Goal: Task Accomplishment & Management: Manage account settings

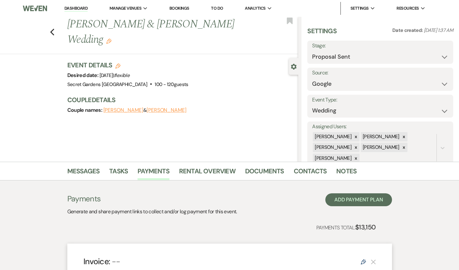
select select "6"
click at [50, 28] on icon "Previous" at bounding box center [52, 32] width 5 height 8
select select "6"
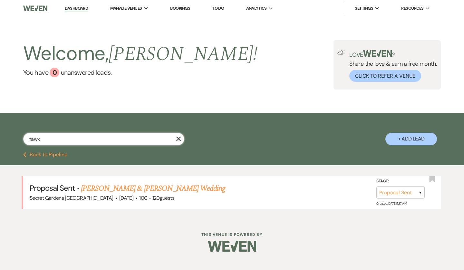
drag, startPoint x: 53, startPoint y: 140, endPoint x: 19, endPoint y: 138, distance: 34.2
click at [19, 138] on div "hawk X + Add Lead" at bounding box center [232, 133] width 464 height 34
type input "[DEMOGRAPHIC_DATA]"
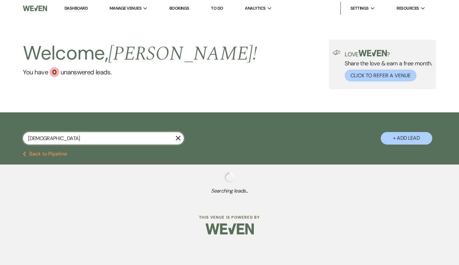
select select "5"
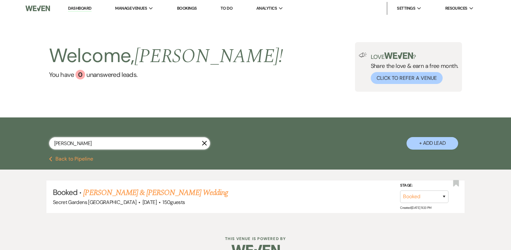
drag, startPoint x: 94, startPoint y: 144, endPoint x: -4, endPoint y: 142, distance: 97.9
click at [0, 142] on html "Dashboard Manage Venues Expand Secret Gardens Miami Bookings To Do Analytics Ex…" at bounding box center [255, 133] width 511 height 266
type input "ary"
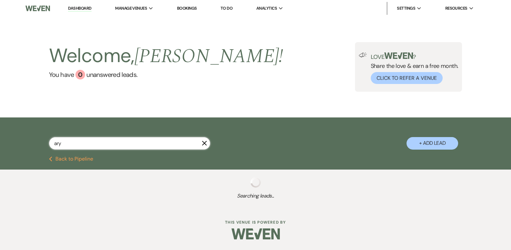
select select "5"
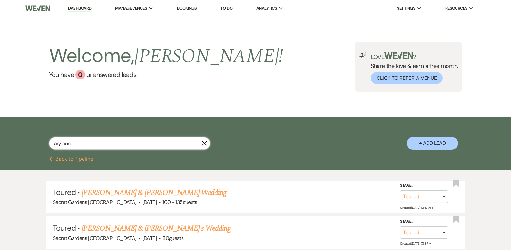
type input "aryianna"
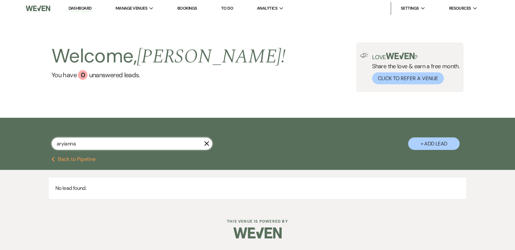
drag, startPoint x: 94, startPoint y: 145, endPoint x: 41, endPoint y: 140, distance: 53.4
click at [48, 138] on div "aryianna X + Add Lead" at bounding box center [258, 138] width 464 height 34
type input "y"
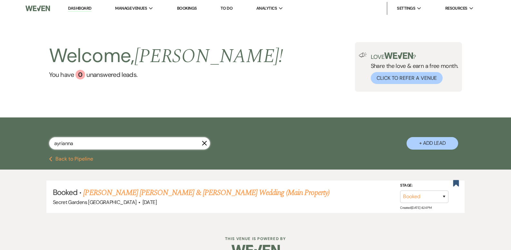
type input "ayrianna"
click at [140, 189] on link "[PERSON_NAME] [PERSON_NAME] & [PERSON_NAME] Wedding (Main Property)" at bounding box center [206, 193] width 246 height 12
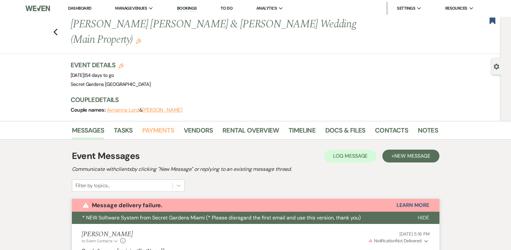
click at [160, 125] on link "Payments" at bounding box center [158, 132] width 32 height 14
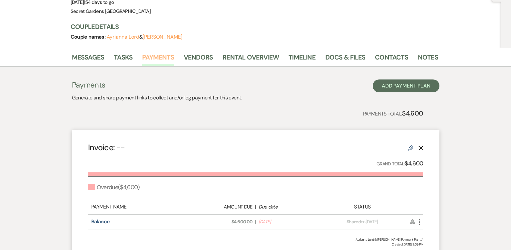
scroll to position [103, 0]
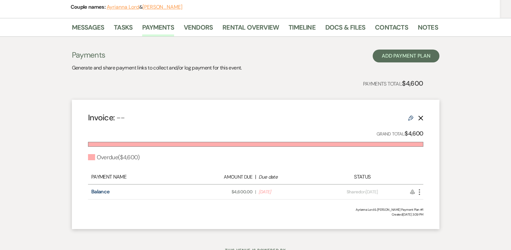
click at [419, 189] on use "button" at bounding box center [418, 192] width 1 height 6
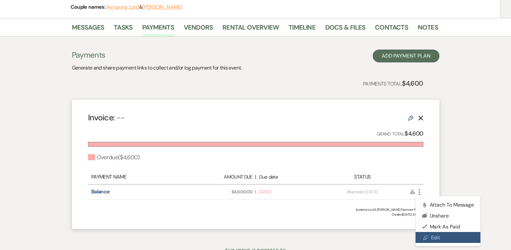
click at [429, 232] on link "Pencil Edit" at bounding box center [447, 237] width 65 height 11
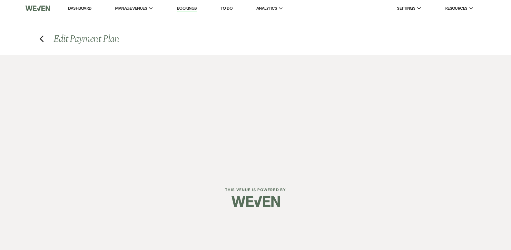
select select "2"
select select "percentage"
select select "true"
select select "both"
select select "daily"
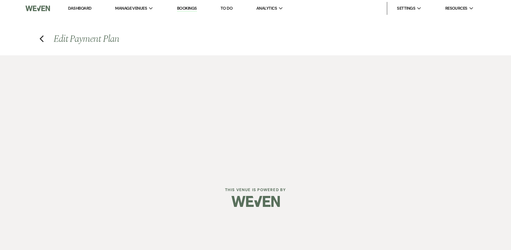
select select "onDueDate"
select select "complete"
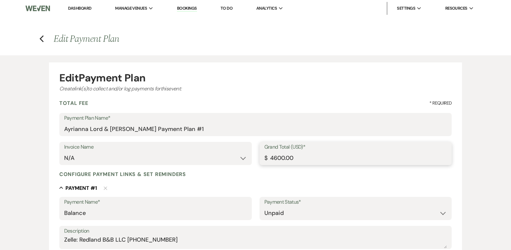
drag, startPoint x: 304, startPoint y: 159, endPoint x: 202, endPoint y: 151, distance: 103.0
click at [202, 151] on div "Invoice Name N/A Grand Total (USD)* $ 4600.00" at bounding box center [255, 156] width 392 height 29
type input "2"
type input "2.00"
type input "28"
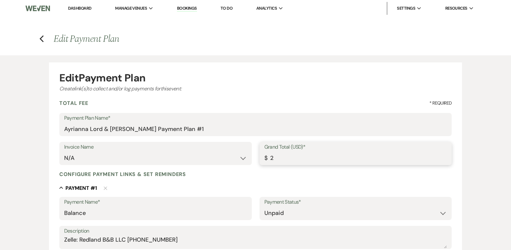
type input "28.00"
type input "285"
type input "285.00"
type input "2850"
type input "2850.00"
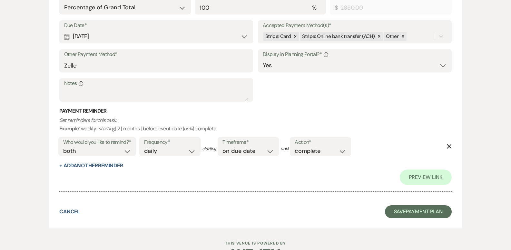
scroll to position [284, 0]
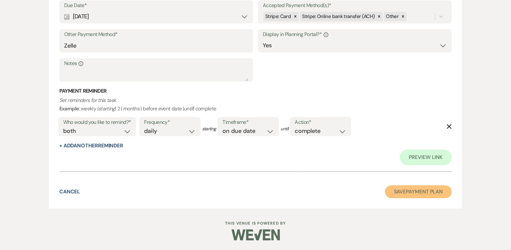
type input "2850.00"
click at [395, 187] on button "Save Payment Plan" at bounding box center [418, 192] width 67 height 13
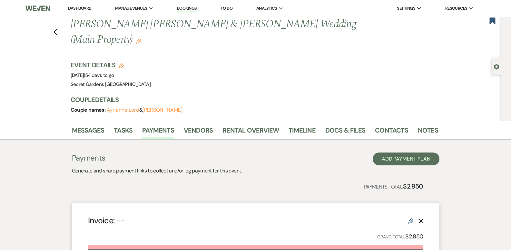
click at [58, 28] on icon "Previous" at bounding box center [55, 32] width 5 height 8
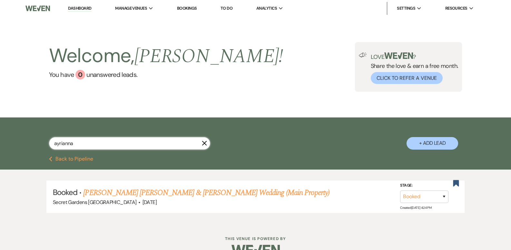
click at [79, 144] on input "ayrianna" at bounding box center [129, 143] width 161 height 13
drag, startPoint x: 79, startPoint y: 144, endPoint x: -61, endPoint y: 150, distance: 140.6
click at [0, 150] on html "Dashboard Manage Venues Expand Secret Gardens Miami Bookings To Do Analytics Ex…" at bounding box center [255, 133] width 511 height 266
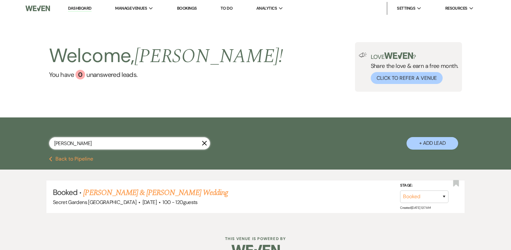
type input "[PERSON_NAME]"
click at [146, 193] on link "[PERSON_NAME] & [PERSON_NAME] Wedding" at bounding box center [155, 193] width 144 height 12
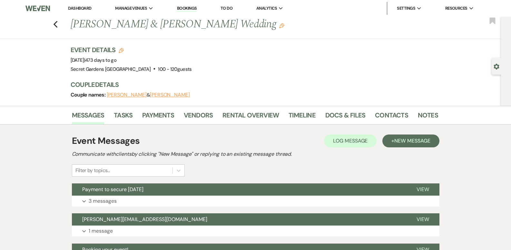
click at [55, 24] on div "Previous [PERSON_NAME] & [PERSON_NAME] Wedding Edit Bookmark" at bounding box center [249, 28] width 504 height 22
click at [57, 24] on use "button" at bounding box center [55, 24] width 4 height 7
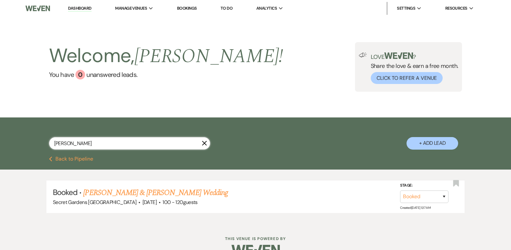
click at [80, 149] on input "[PERSON_NAME]" at bounding box center [129, 143] width 161 height 13
drag, startPoint x: 78, startPoint y: 145, endPoint x: -29, endPoint y: 136, distance: 106.7
click at [0, 136] on html "Dashboard Manage Venues Expand Secret Gardens Miami Bookings To Do Analytics Ex…" at bounding box center [255, 133] width 511 height 266
type input "c"
type input "[PERSON_NAME]"
